Goal: Information Seeking & Learning: Find specific fact

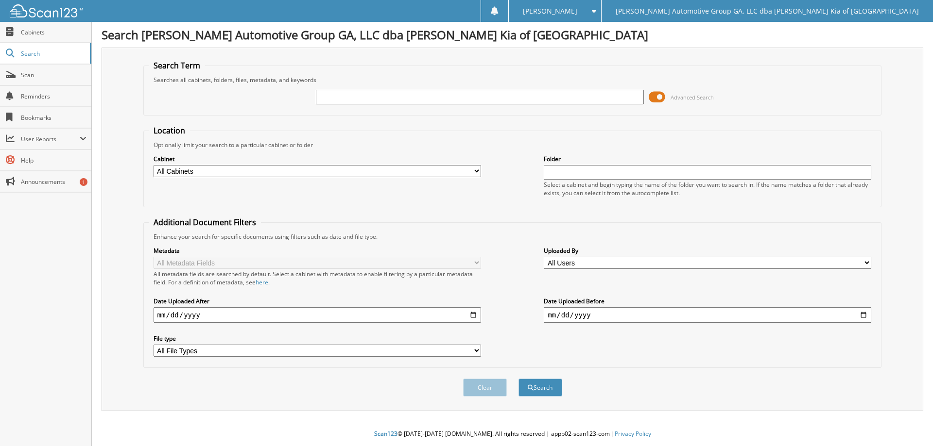
click at [440, 95] on input "text" at bounding box center [479, 97] width 327 height 15
type input "long"
click at [518, 379] on button "Search" at bounding box center [540, 388] width 44 height 18
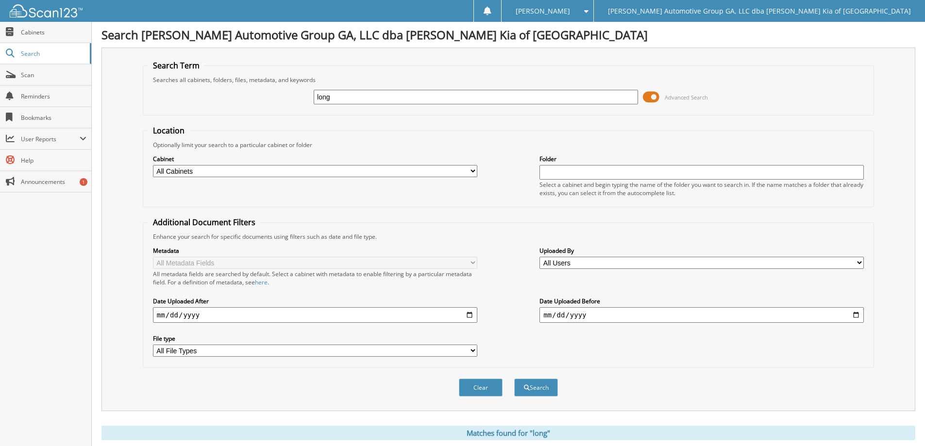
click at [268, 167] on select "All Cabinets BANK DEPOSITS - GA102 DEALER TRADES NEW CAR DEALS NEW CAR DEALS - …" at bounding box center [315, 171] width 324 height 12
click at [268, 168] on select "All Cabinets BANK DEPOSITS - GA102 DEALER TRADES NEW CAR DEALS NEW CAR DEALS - …" at bounding box center [315, 171] width 324 height 12
click at [387, 100] on input "long" at bounding box center [476, 97] width 324 height 15
click at [373, 98] on input "long" at bounding box center [476, 97] width 324 height 15
type input "l"
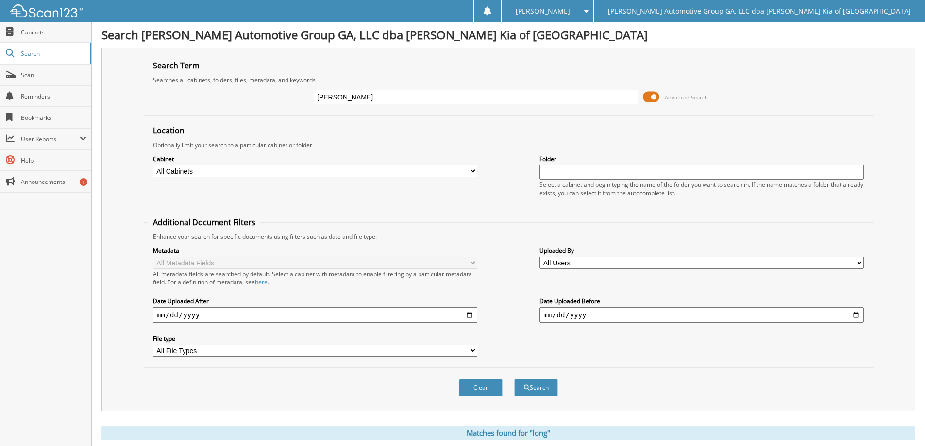
click at [514, 379] on button "Search" at bounding box center [536, 388] width 44 height 18
type input "brent long]"
click at [373, 97] on input "[PERSON_NAME]" at bounding box center [476, 97] width 324 height 15
click at [514, 379] on button "Search" at bounding box center [536, 388] width 44 height 18
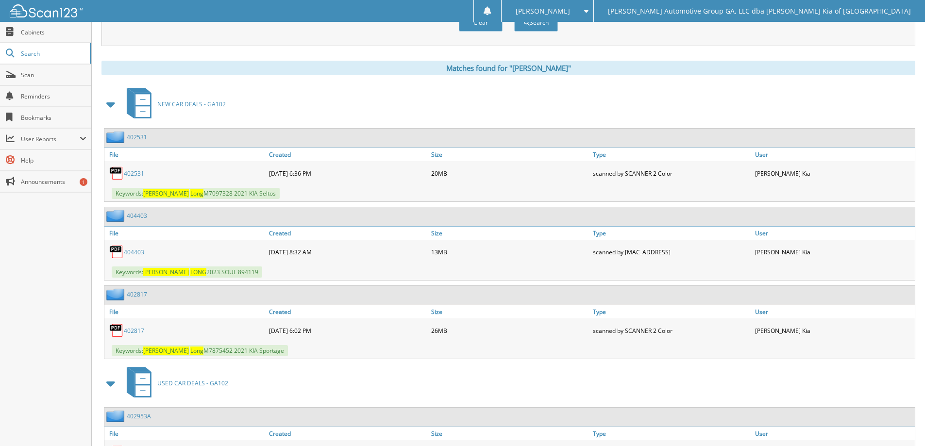
scroll to position [389, 0]
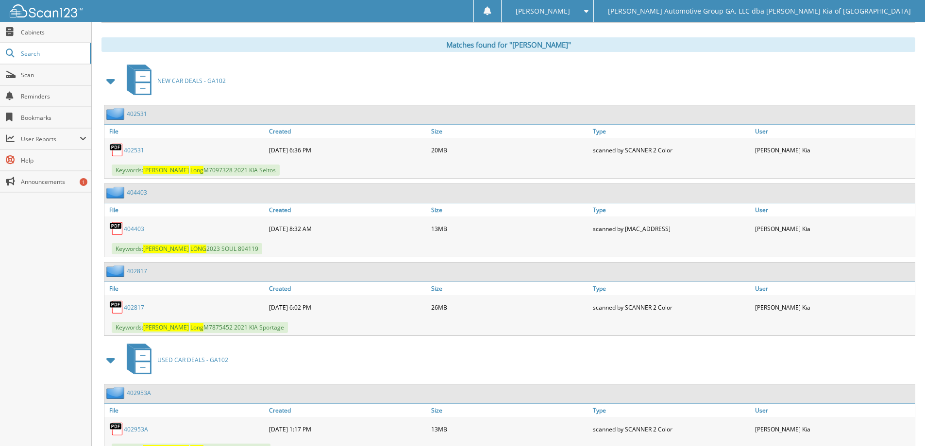
click at [140, 232] on link "404403" at bounding box center [134, 229] width 20 height 8
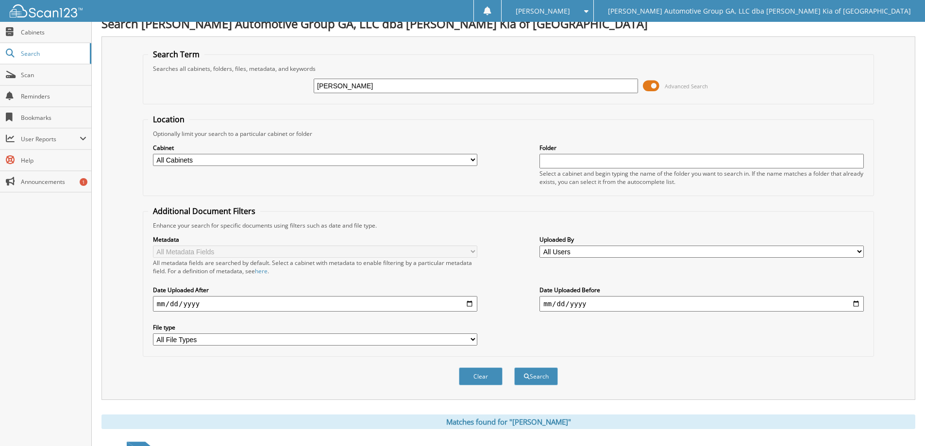
scroll to position [0, 0]
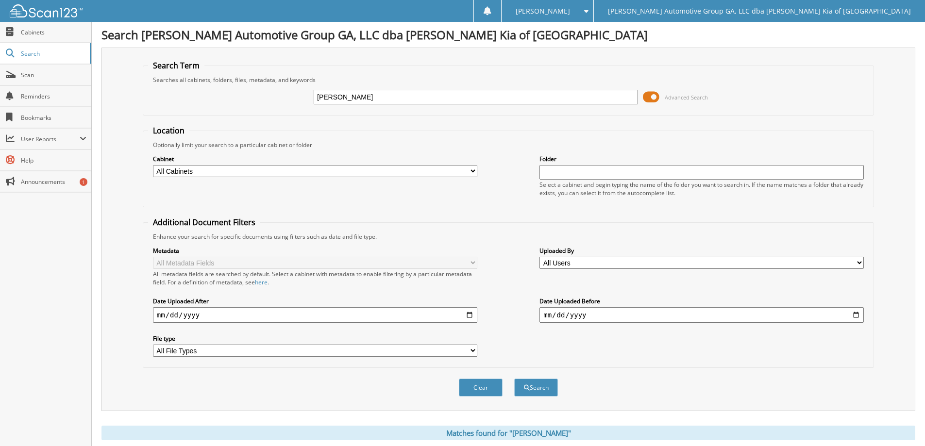
drag, startPoint x: 366, startPoint y: 99, endPoint x: 189, endPoint y: 97, distance: 177.3
click at [189, 97] on div "[PERSON_NAME] Advanced Search" at bounding box center [508, 97] width 721 height 26
type input "[PERSON_NAME]"
click at [514, 379] on button "Search" at bounding box center [536, 388] width 44 height 18
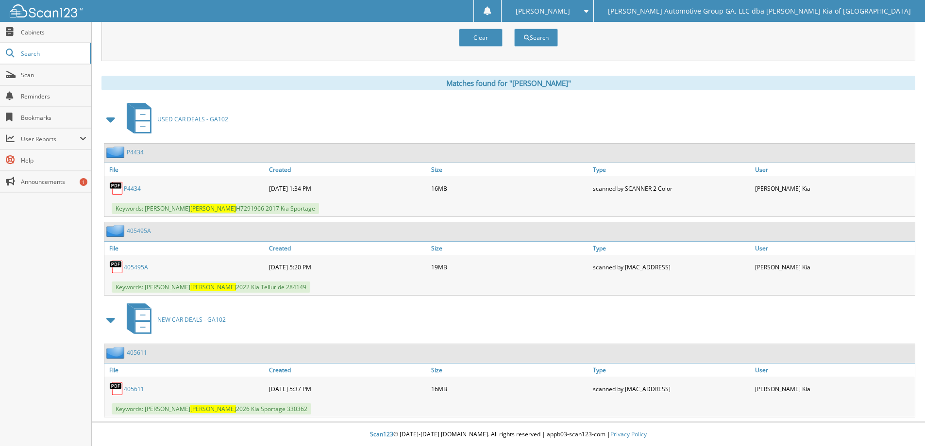
scroll to position [351, 0]
click at [134, 387] on link "405611" at bounding box center [134, 389] width 20 height 8
